Goal: Task Accomplishment & Management: Manage account settings

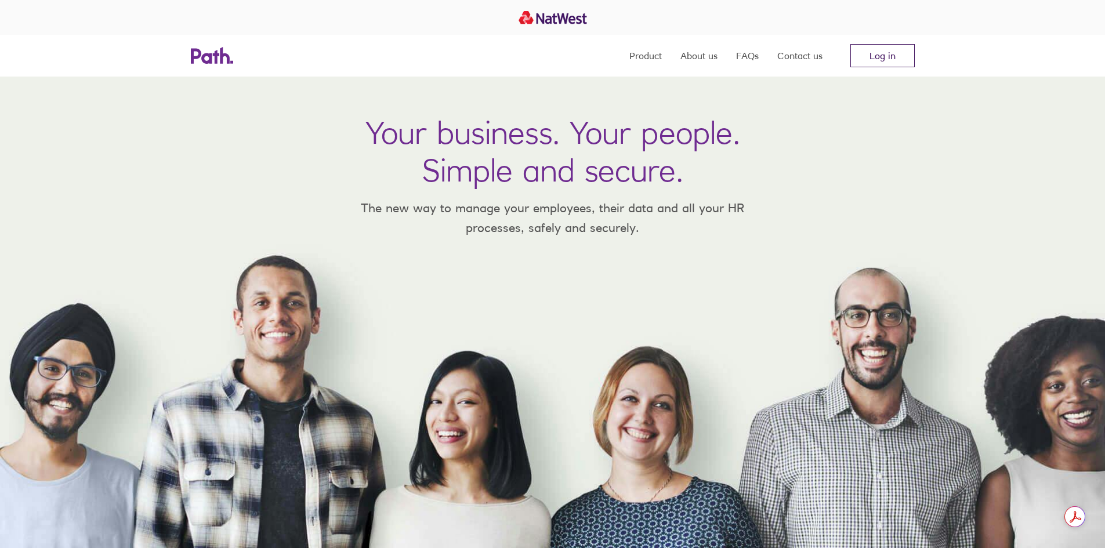
click at [870, 49] on link "Log in" at bounding box center [883, 55] width 64 height 23
